Goal: Transaction & Acquisition: Purchase product/service

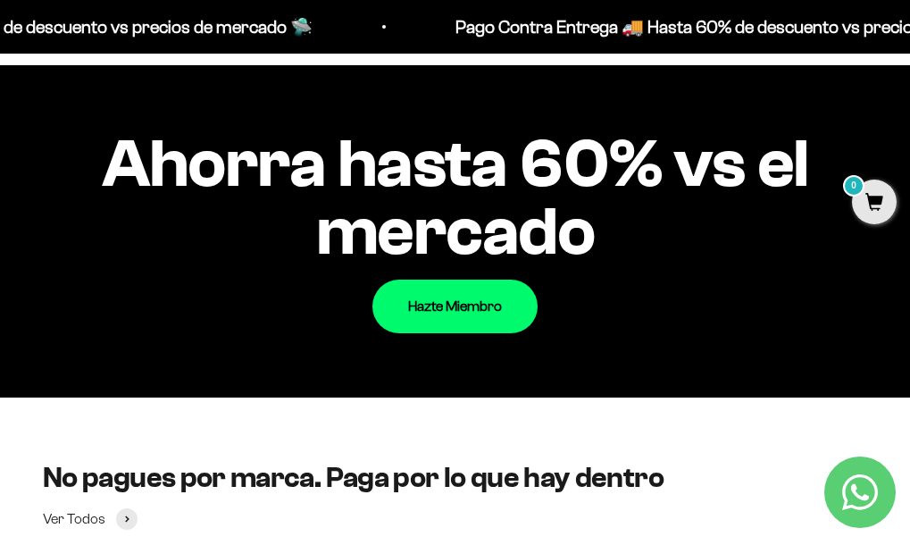
scroll to position [1842, 0]
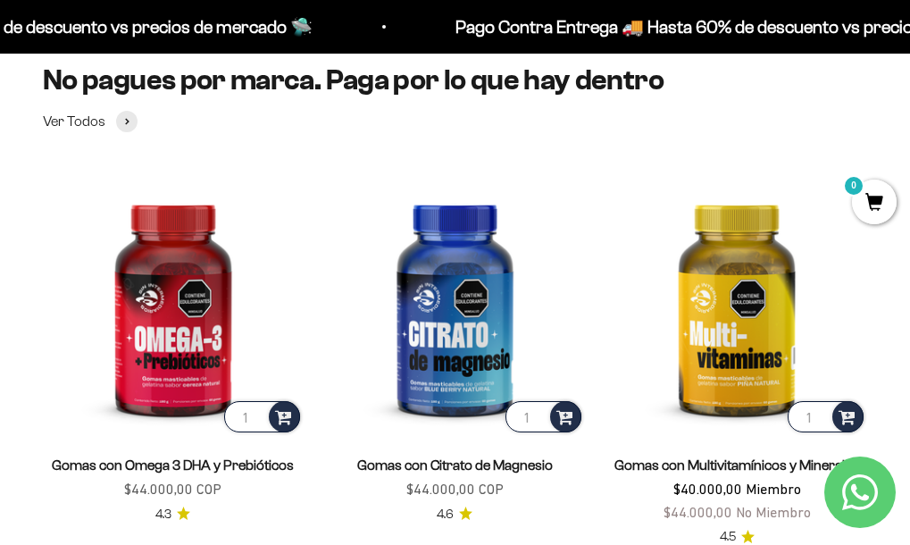
click at [52, 457] on link "Gomas con Omega 3 DHA y Prebióticos" at bounding box center [173, 464] width 242 height 15
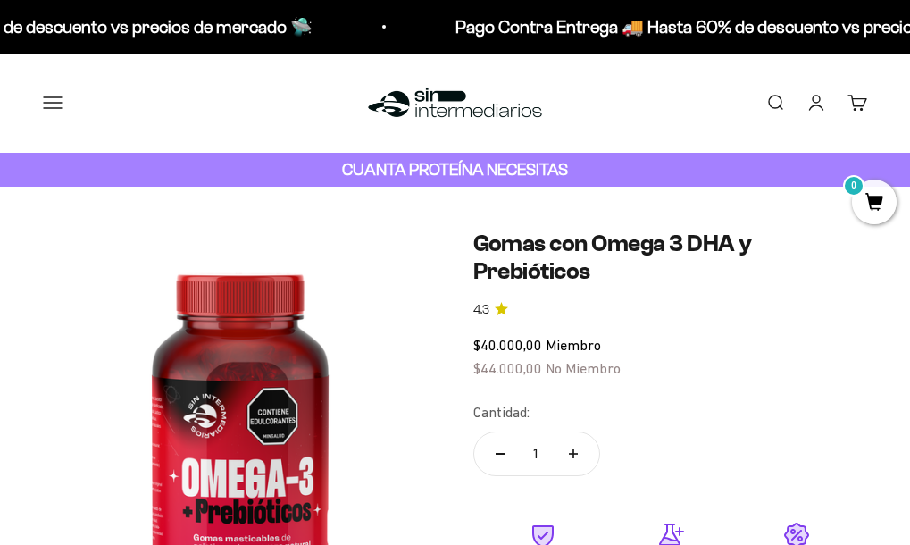
click at [53, 103] on button "Menú" at bounding box center [53, 103] width 20 height 20
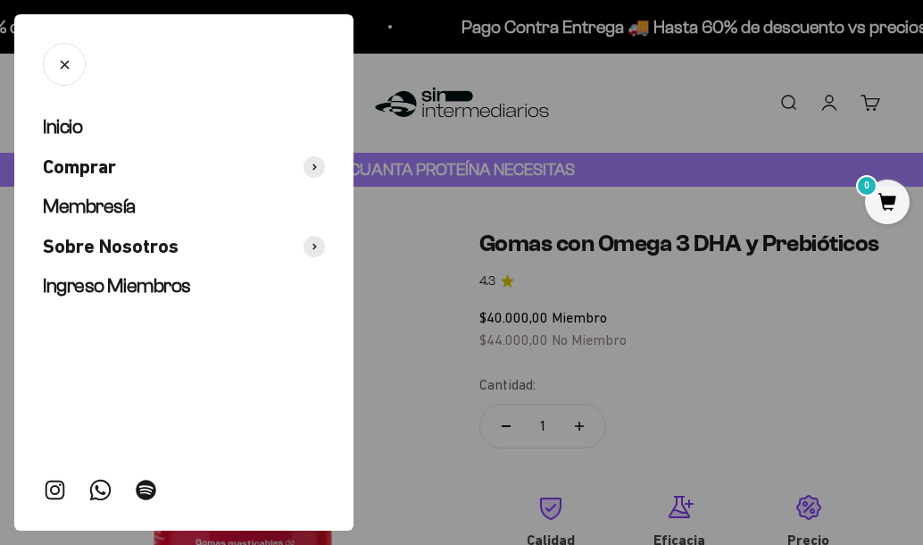
click at [64, 64] on button "Cerrar" at bounding box center [64, 64] width 43 height 43
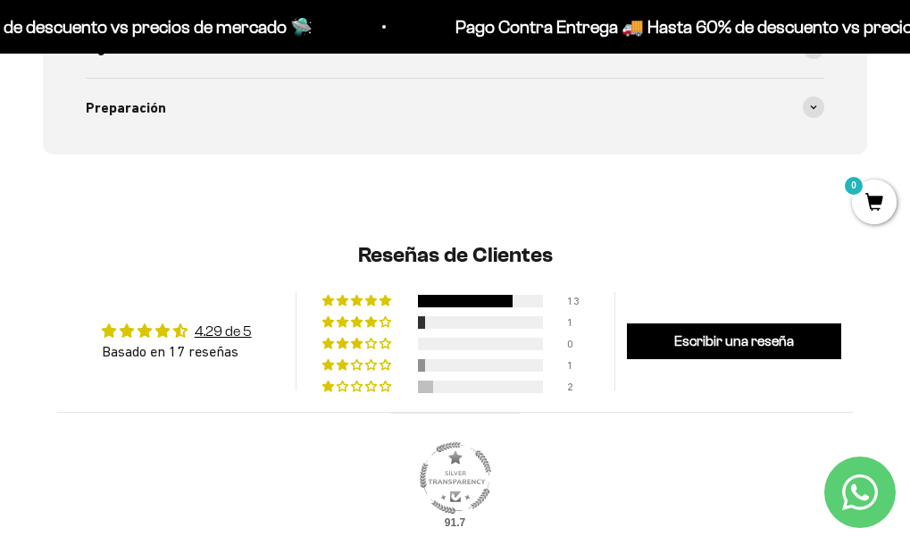
click at [358, 359] on div "6% (1) reviews with 2 star rating" at bounding box center [357, 365] width 71 height 12
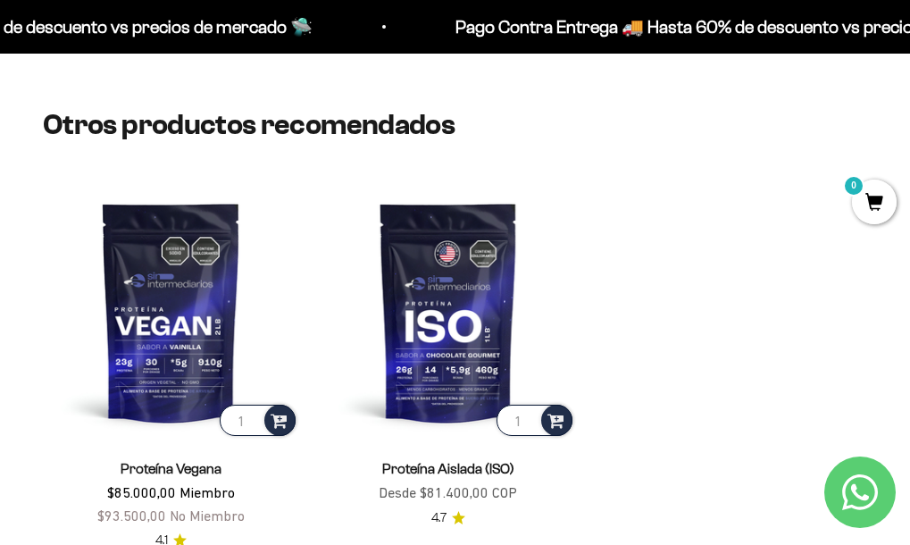
scroll to position [2099, 0]
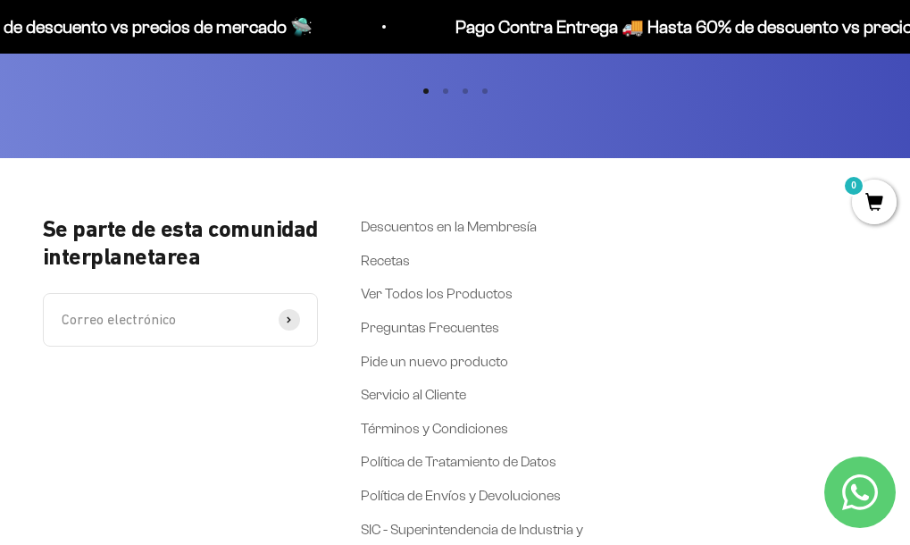
scroll to position [3439, 0]
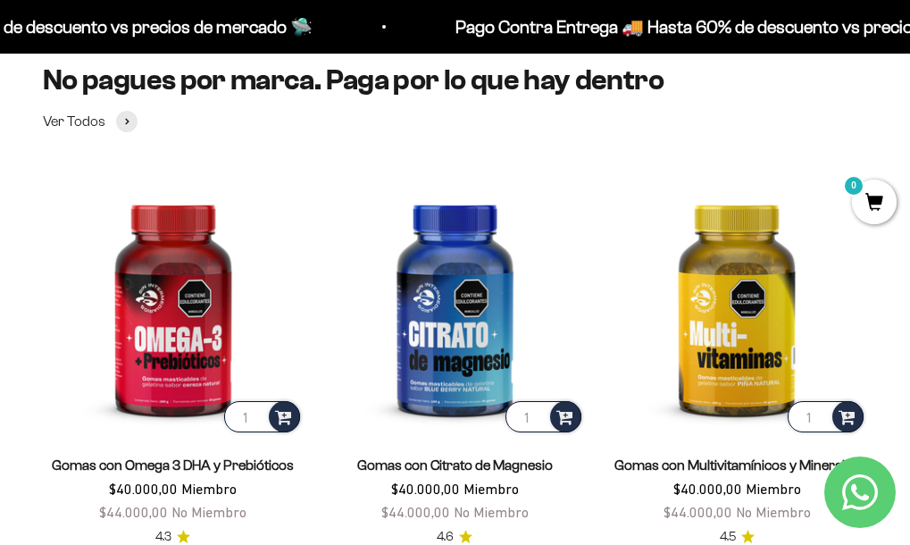
scroll to position [1865, 0]
